Goal: Use online tool/utility: Utilize a website feature to perform a specific function

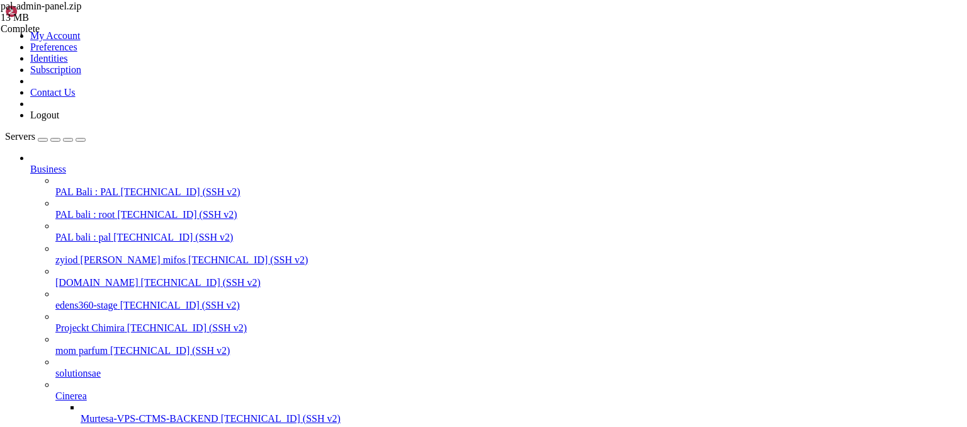
scroll to position [126, 0]
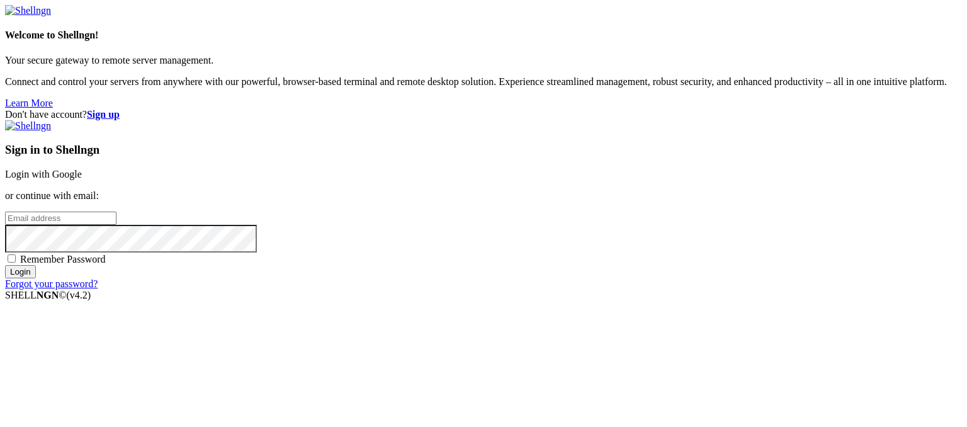
click at [82, 169] on link "Login with Google" at bounding box center [43, 174] width 77 height 11
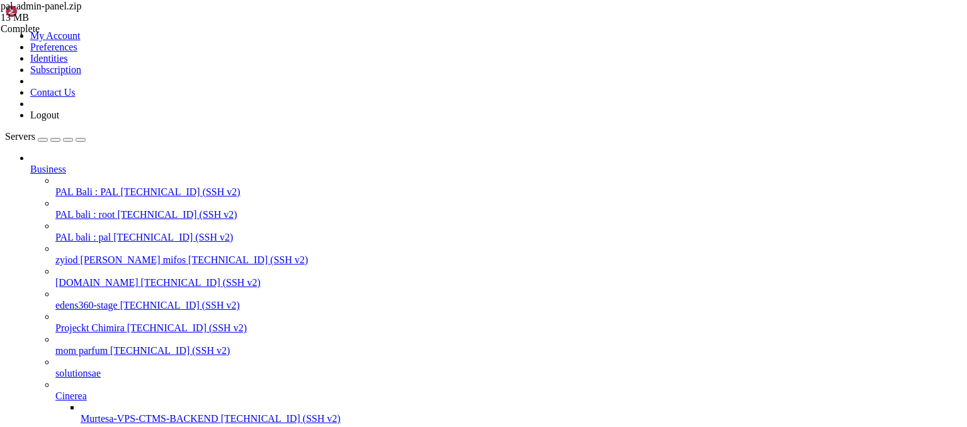
scroll to position [105, 0]
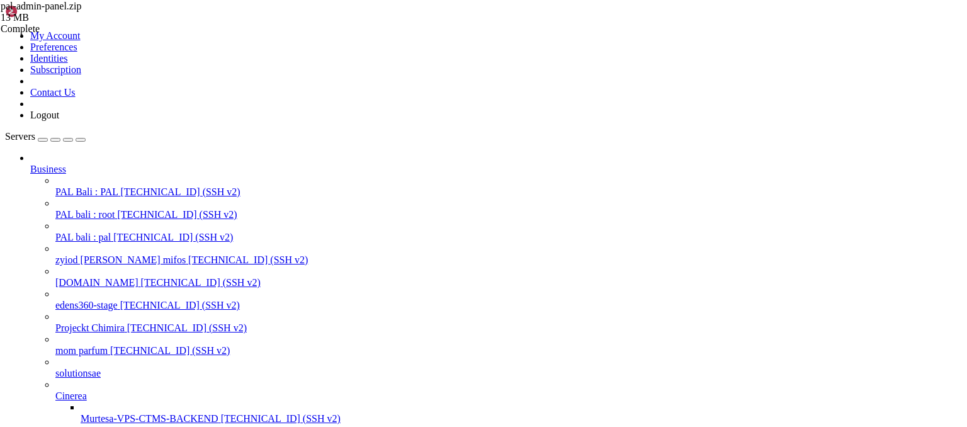
drag, startPoint x: 248, startPoint y: 1230, endPoint x: 11, endPoint y: 999, distance: 330.8
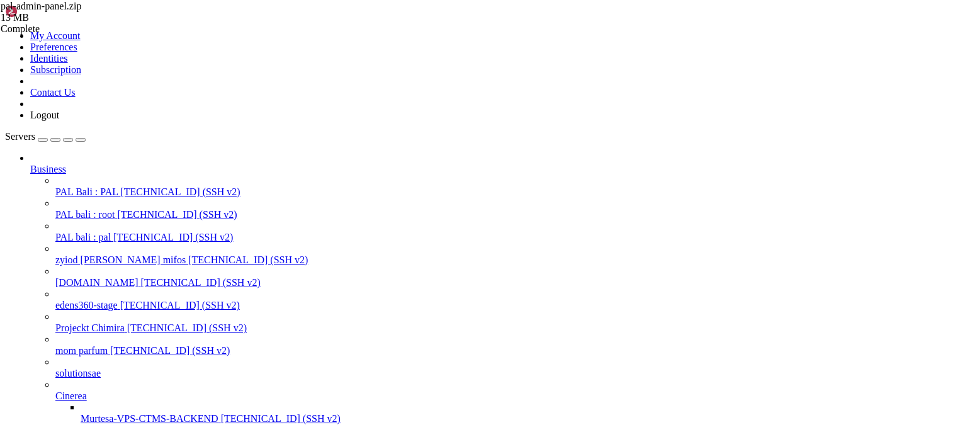
scroll to position [209, 0]
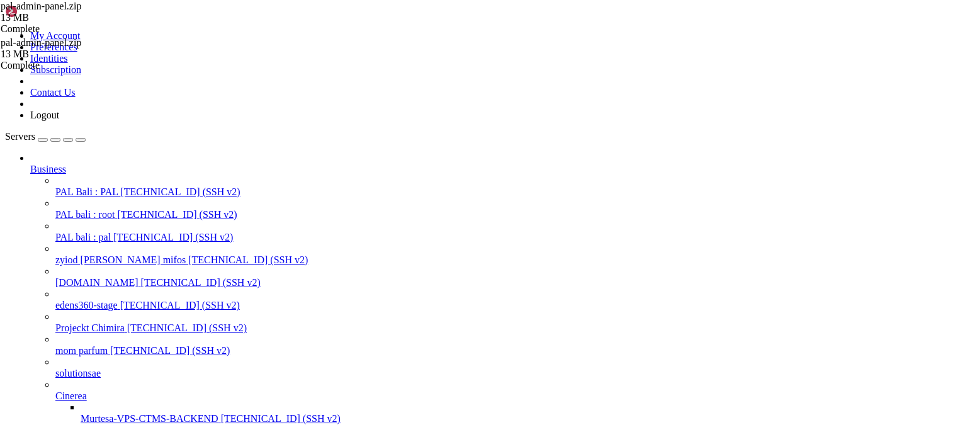
click at [97, 413] on span "Murtesa-VPS-CTMS-BACKEND" at bounding box center [150, 418] width 138 height 11
click at [221, 413] on span "[TECHNICAL_ID] (SSH v2)" at bounding box center [281, 418] width 120 height 11
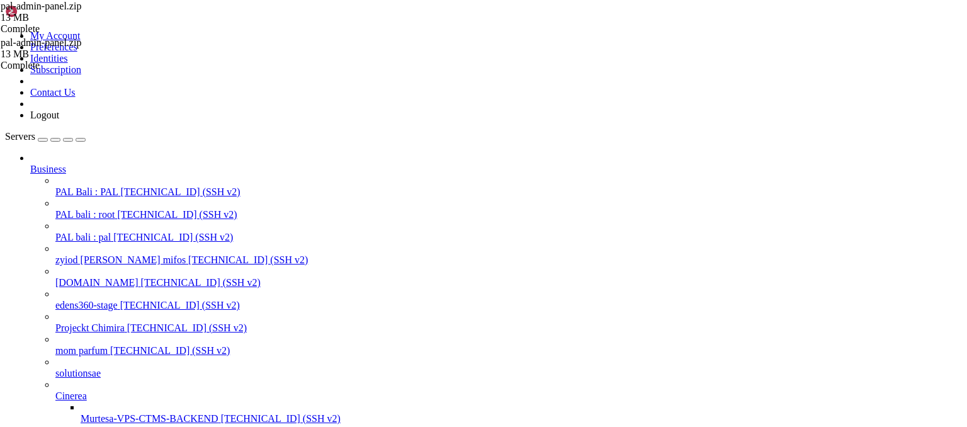
scroll to position [946, 0]
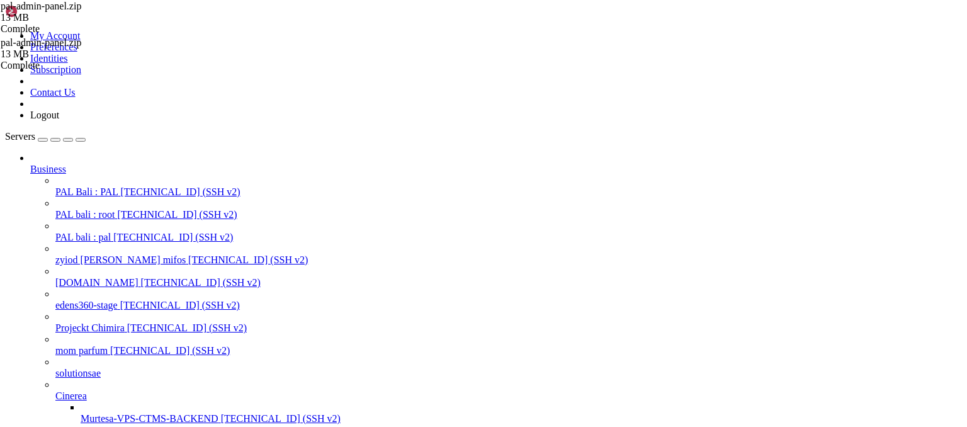
scroll to position [2230, 0]
drag, startPoint x: 341, startPoint y: 1698, endPoint x: 332, endPoint y: 1696, distance: 8.4
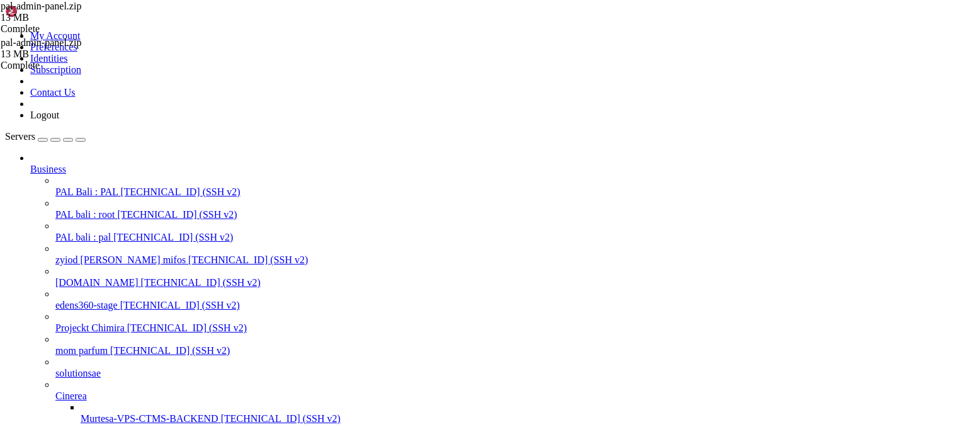
scroll to position [16304, 0]
drag, startPoint x: 263, startPoint y: 1665, endPoint x: 11, endPoint y: 1626, distance: 255.5
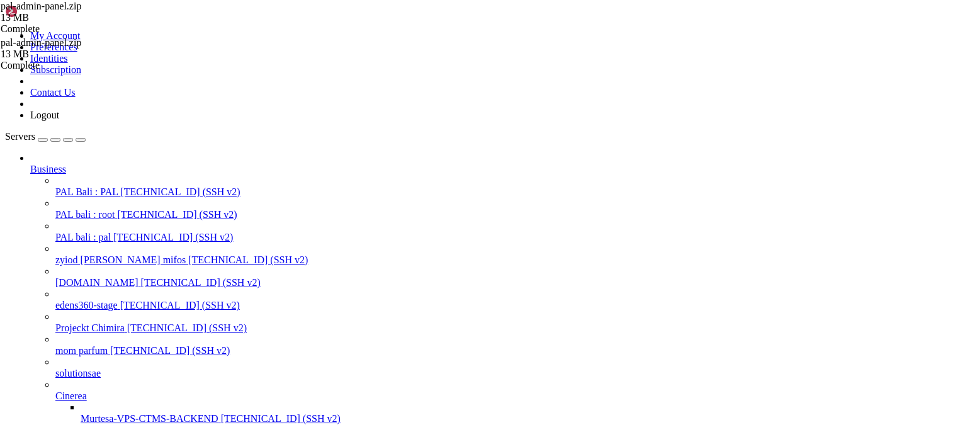
scroll to position [16398, 0]
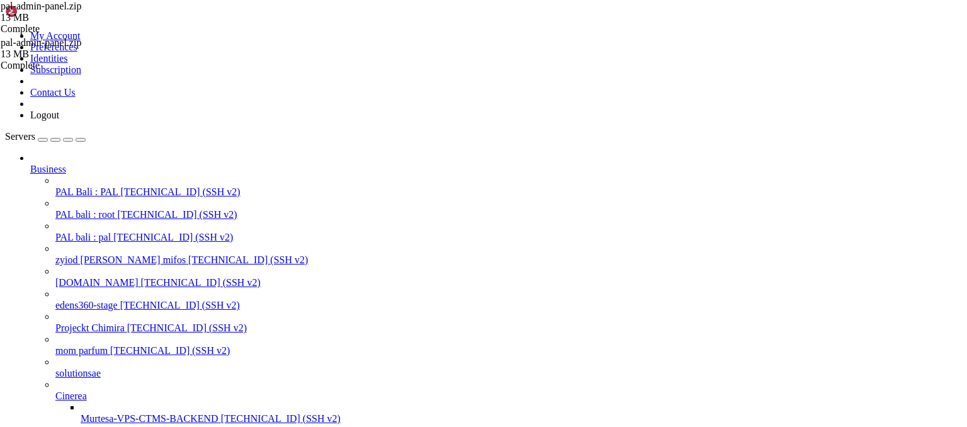
scroll to position [18565, 0]
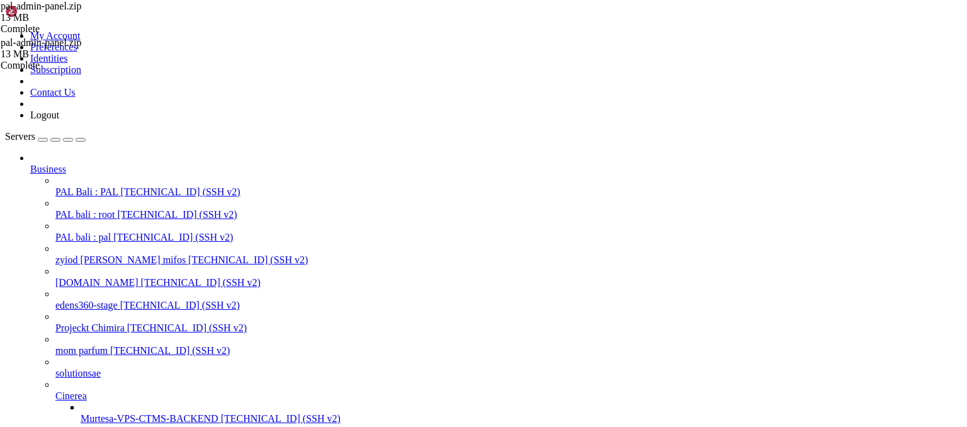
scroll to position [18923, 0]
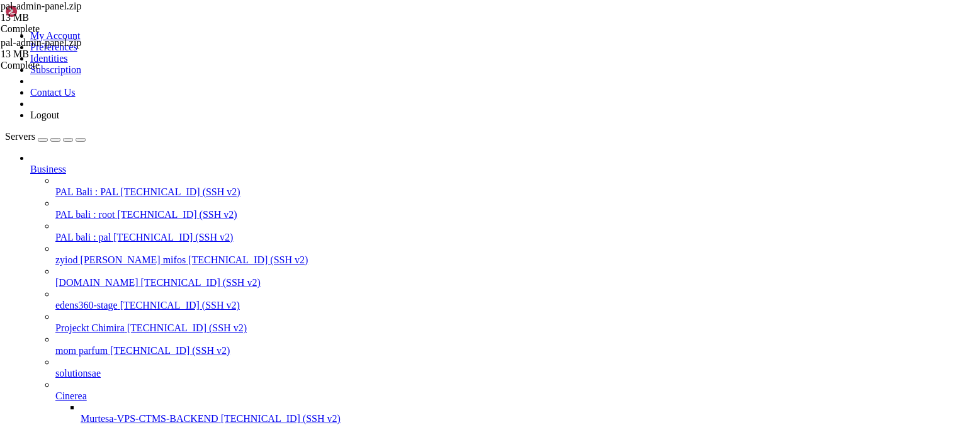
scroll to position [27296, 0]
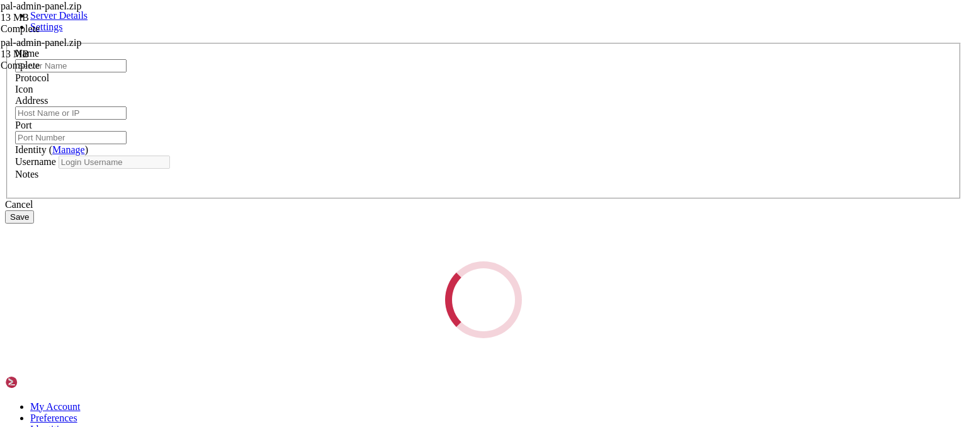
type input "[DATE] CTMS"
type input "[TECHNICAL_ID]"
type input "22"
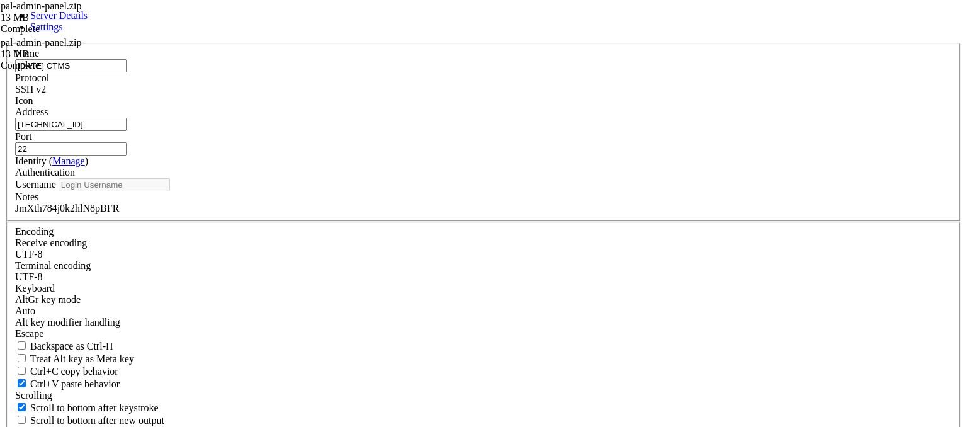
type input "root"
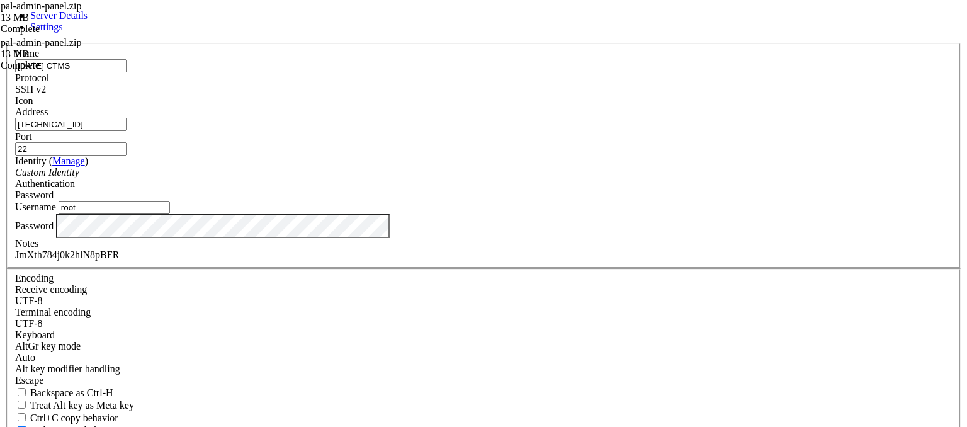
click at [388, 261] on div "JmXth784j0k2hlN8pBFR" at bounding box center [483, 254] width 937 height 11
copy div "JmXth784j0k2hlN8pBFR"
drag, startPoint x: 553, startPoint y: 378, endPoint x: 392, endPoint y: 320, distance: 171.3
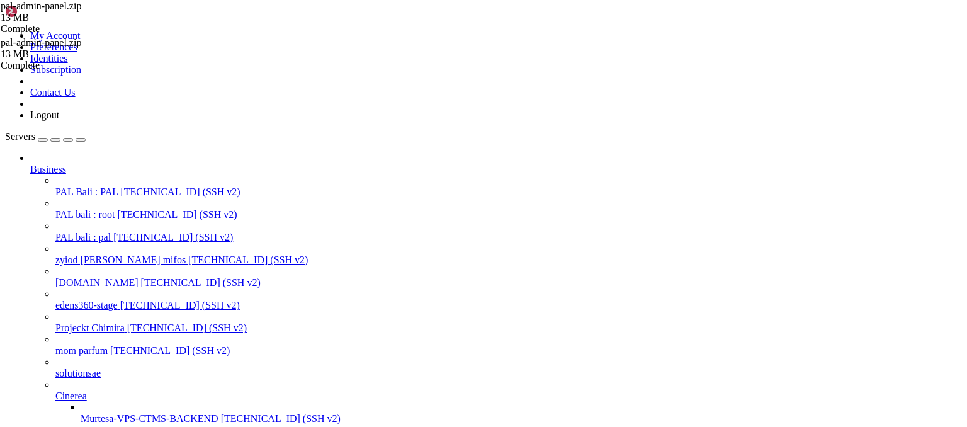
scroll to position [28127, 0]
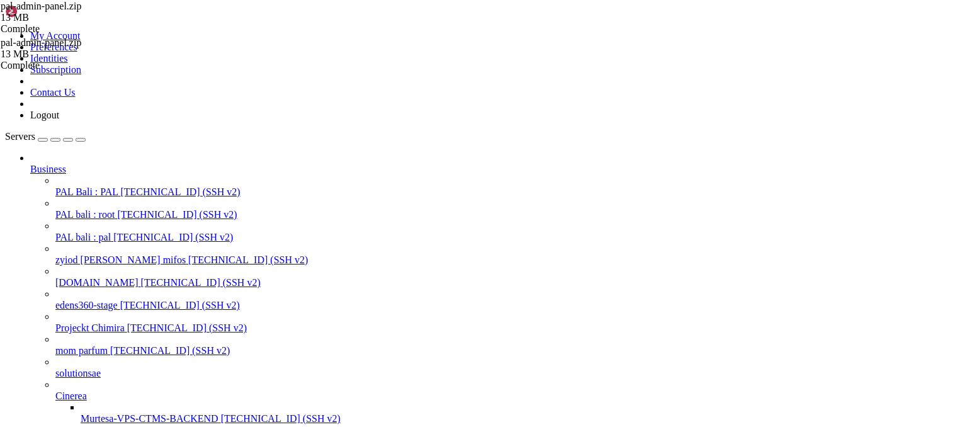
scroll to position [29957, 0]
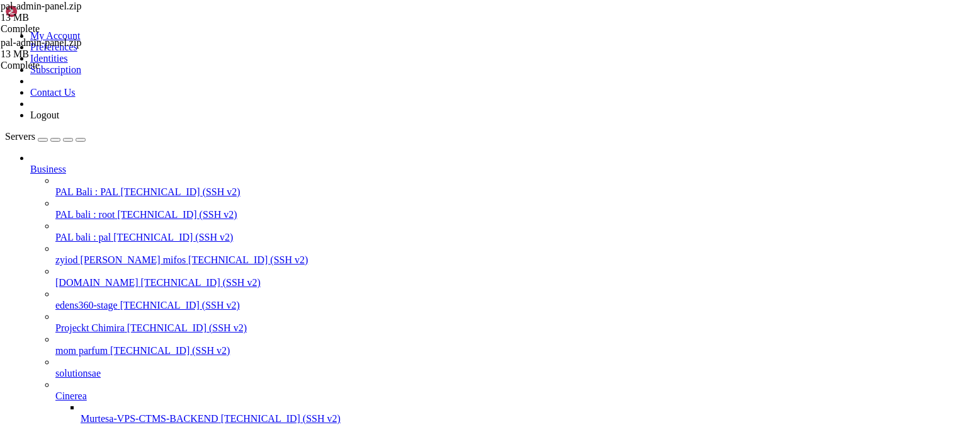
scroll to position [55539, 0]
drag, startPoint x: 165, startPoint y: 1779, endPoint x: 10, endPoint y: 1767, distance: 155.3
drag, startPoint x: 142, startPoint y: 1781, endPoint x: 11, endPoint y: 1767, distance: 131.7
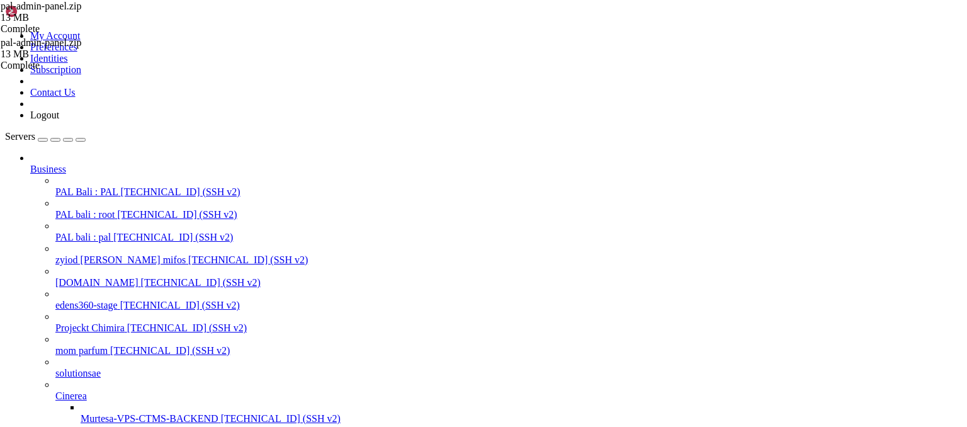
scroll to position [56728, 0]
drag, startPoint x: 286, startPoint y: 1728, endPoint x: 9, endPoint y: 1504, distance: 355.9
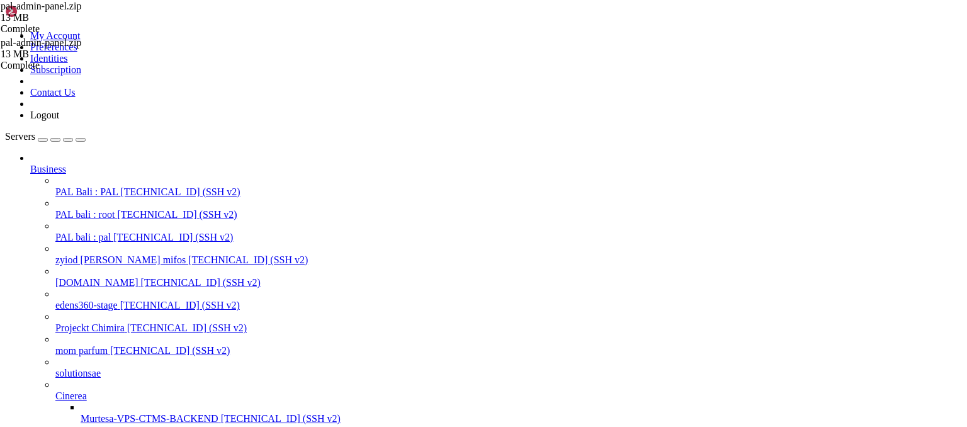
drag, startPoint x: 282, startPoint y: 1726, endPoint x: 11, endPoint y: 1505, distance: 349.5
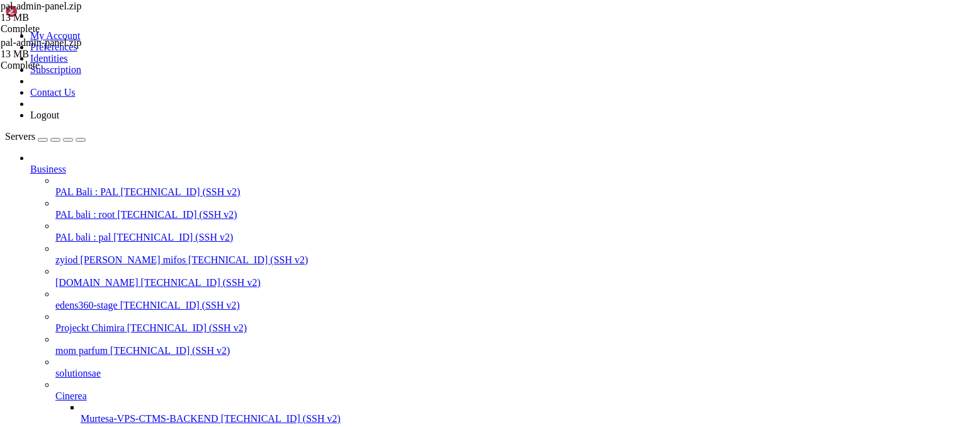
scroll to position [58694, 0]
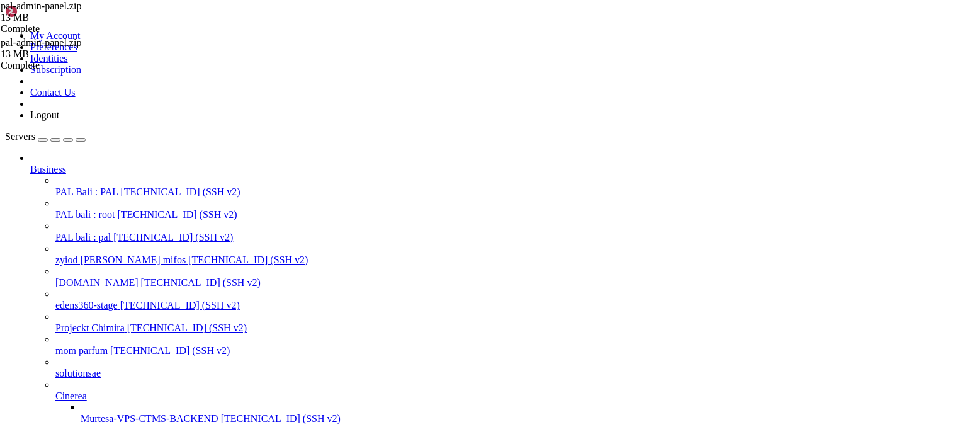
scroll to position [60850, 0]
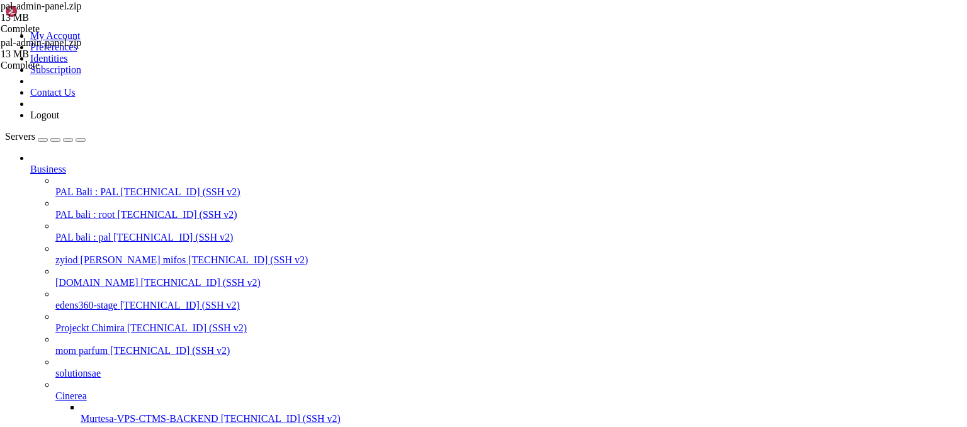
scroll to position [61965, 0]
drag, startPoint x: 89, startPoint y: 1778, endPoint x: 30, endPoint y: 1637, distance: 153.2
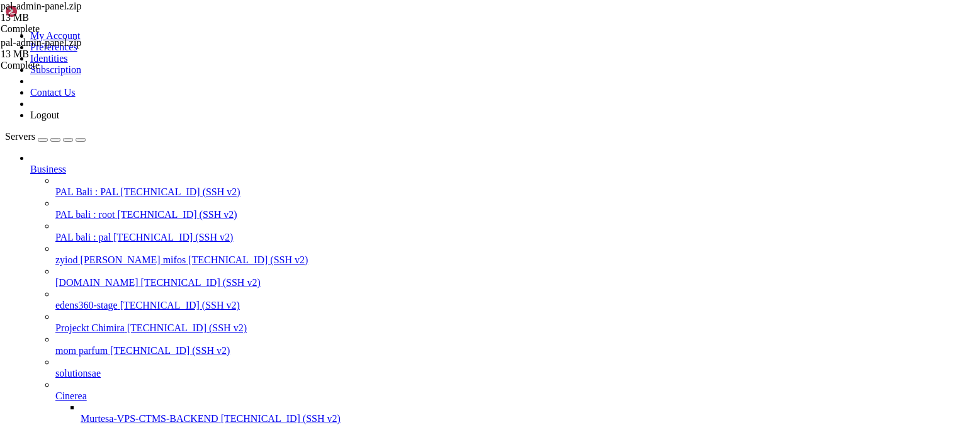
scroll to position [0, 0]
